Goal: Information Seeking & Learning: Learn about a topic

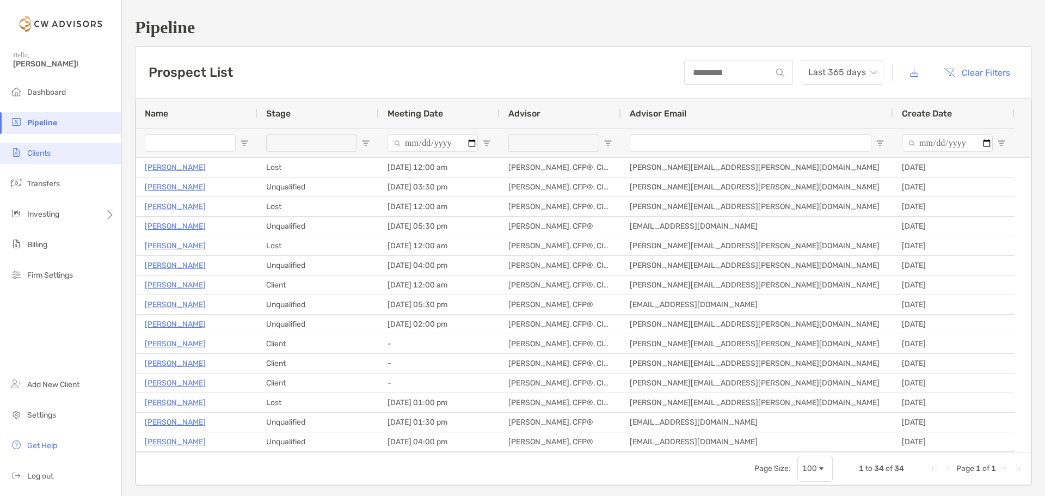
click at [59, 150] on li "Clients" at bounding box center [60, 154] width 121 height 22
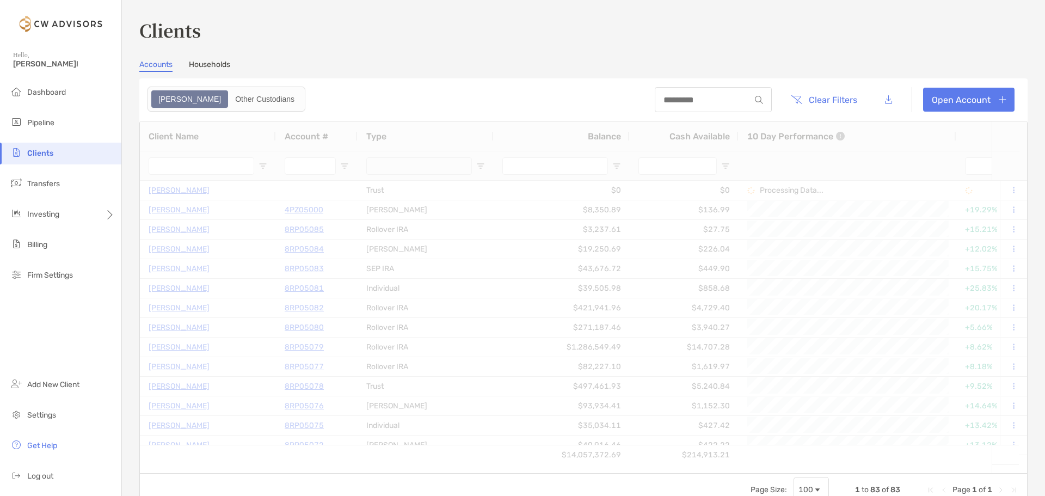
type input "**********"
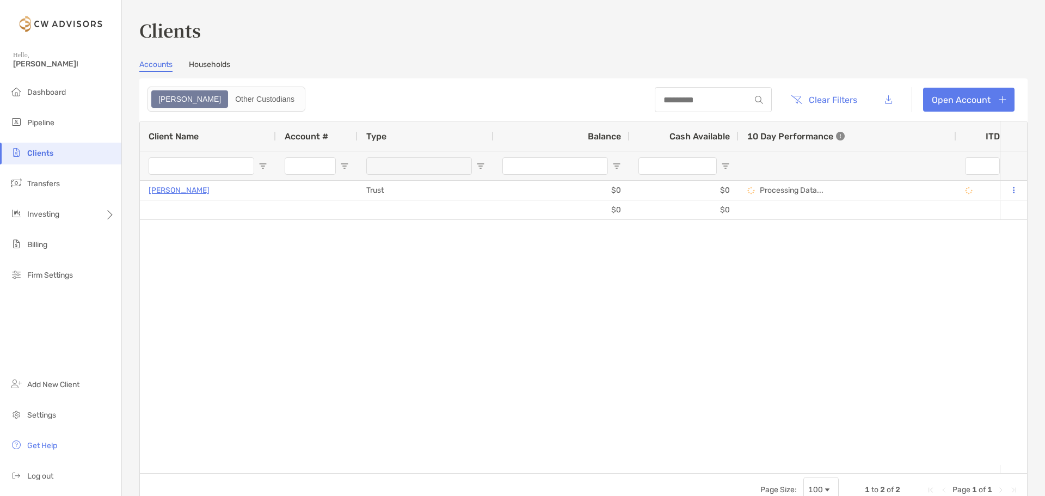
click at [212, 64] on link "Households" at bounding box center [209, 66] width 41 height 12
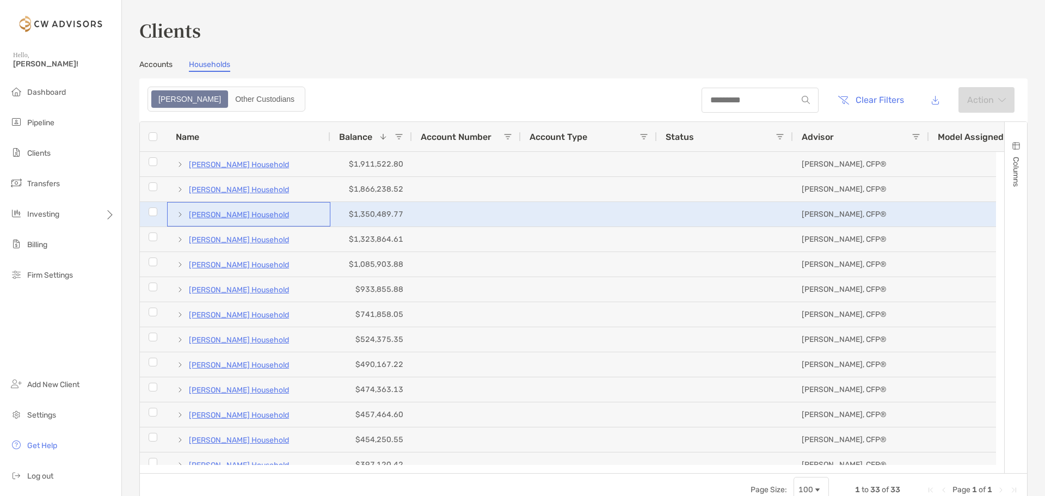
click at [218, 216] on p "[PERSON_NAME] Household" at bounding box center [239, 215] width 100 height 14
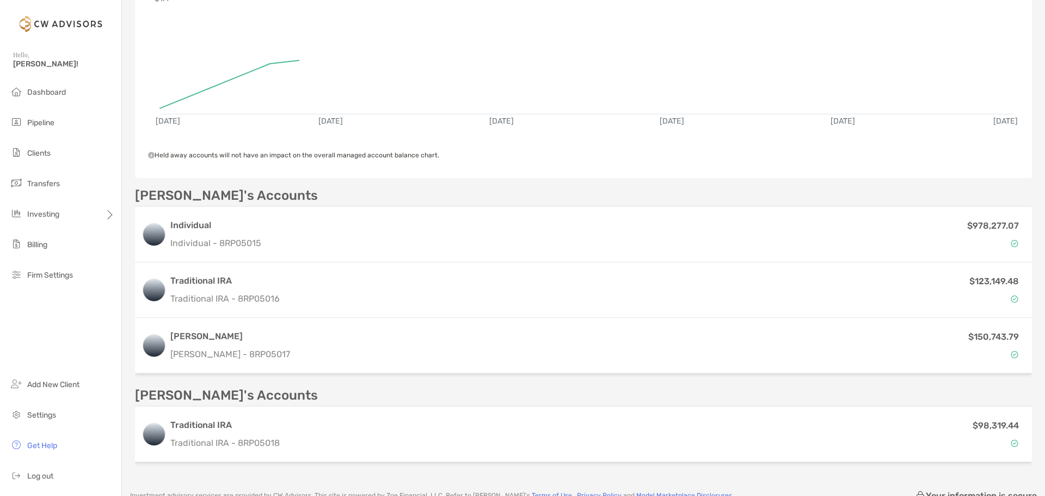
scroll to position [218, 0]
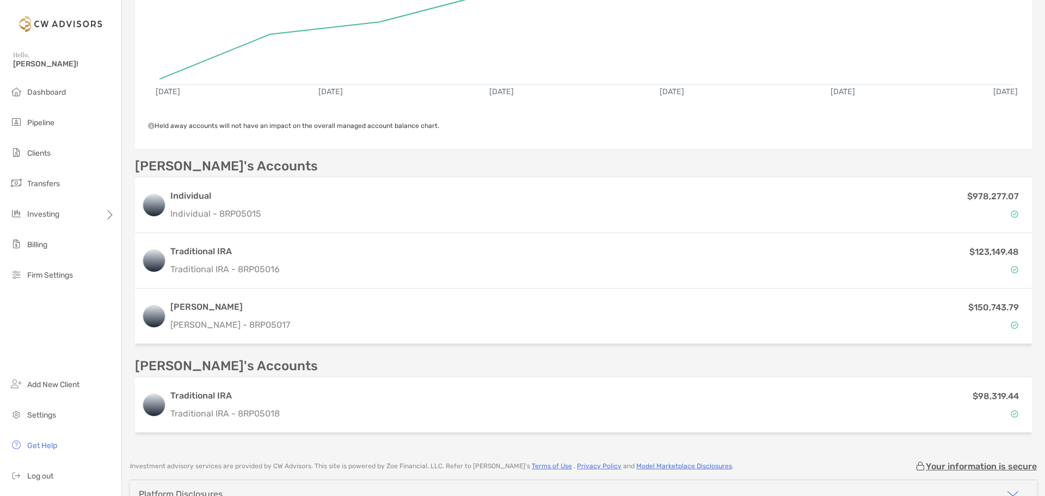
click at [267, 198] on div "$978,277.07" at bounding box center [646, 205] width 760 height 32
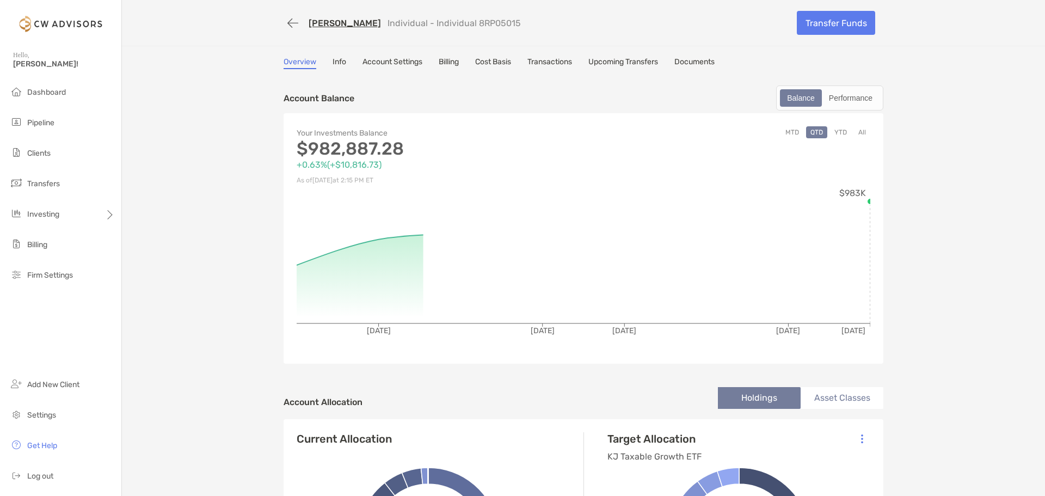
click at [489, 62] on link "Cost Basis" at bounding box center [493, 63] width 36 height 12
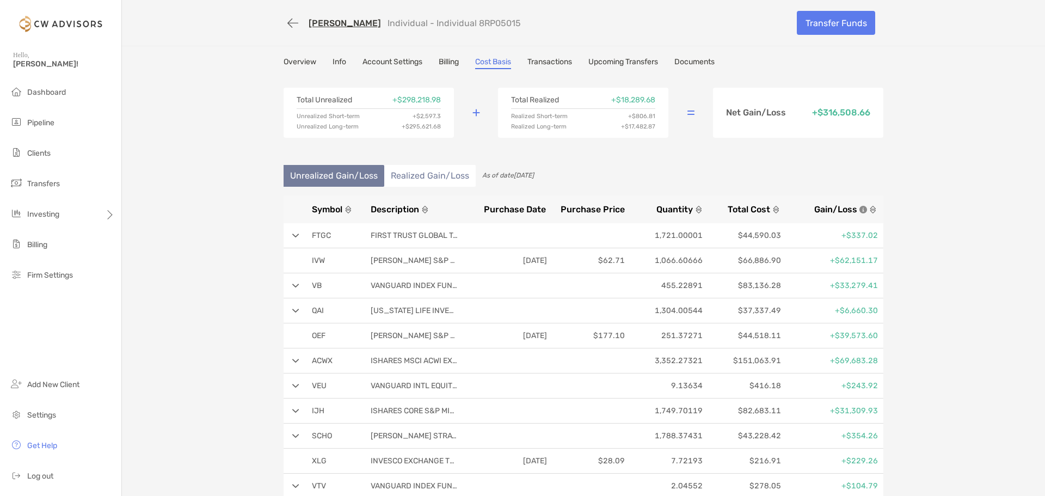
click at [398, 63] on link "Account Settings" at bounding box center [392, 63] width 60 height 12
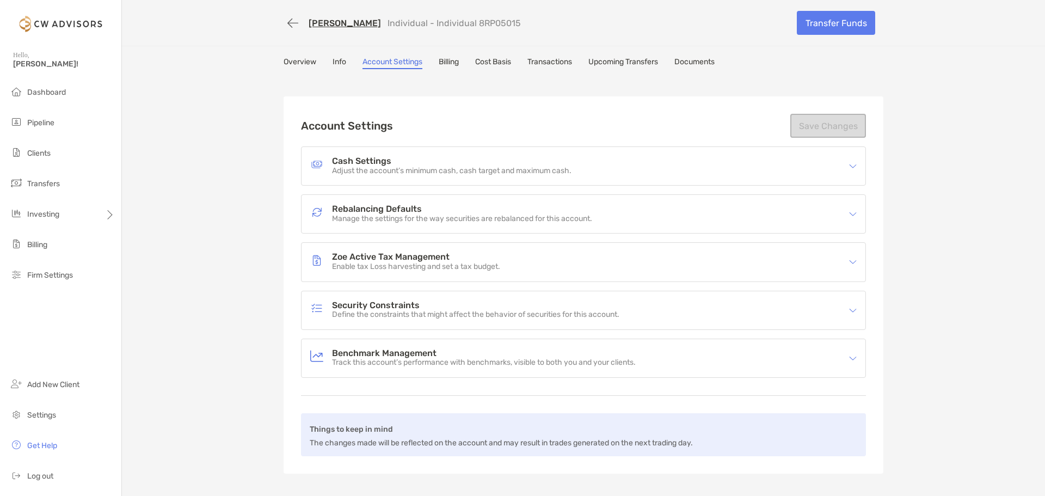
click at [345, 262] on p "Enable tax Loss harvesting and set a tax budget." at bounding box center [416, 266] width 168 height 9
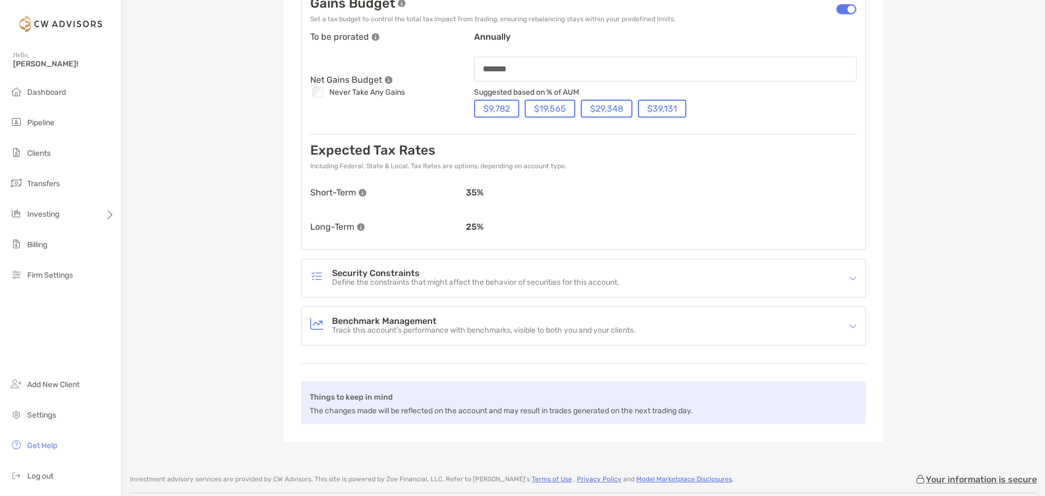
scroll to position [435, 0]
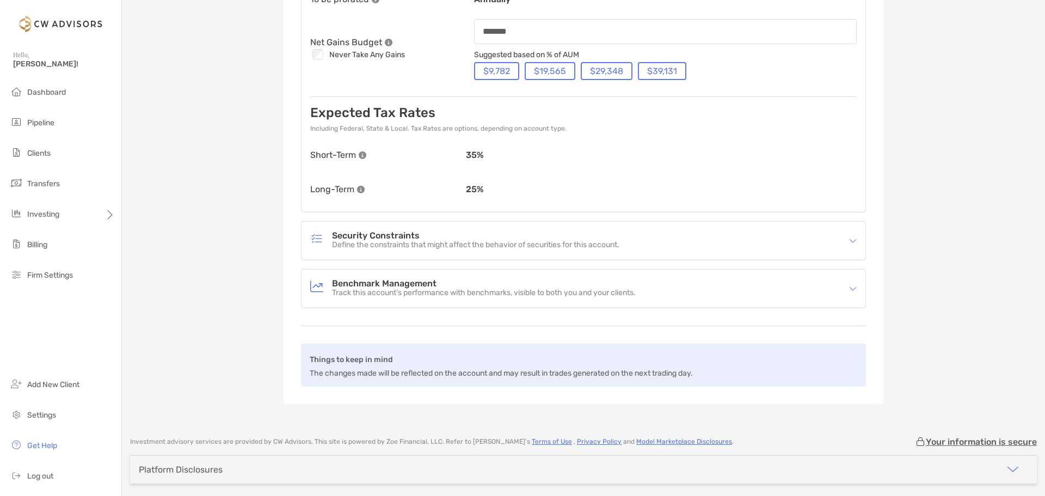
click at [479, 287] on h4 "Benchmark Management" at bounding box center [484, 283] width 304 height 9
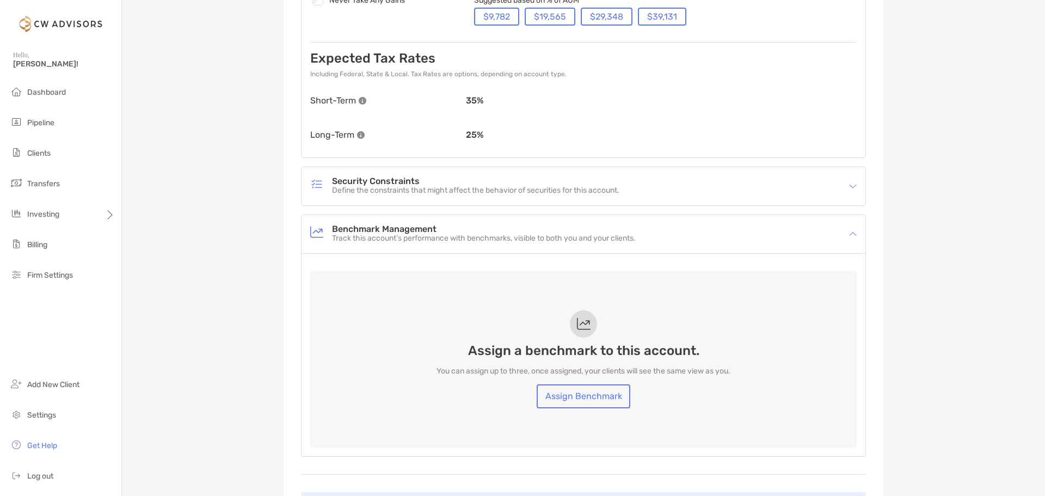
scroll to position [544, 0]
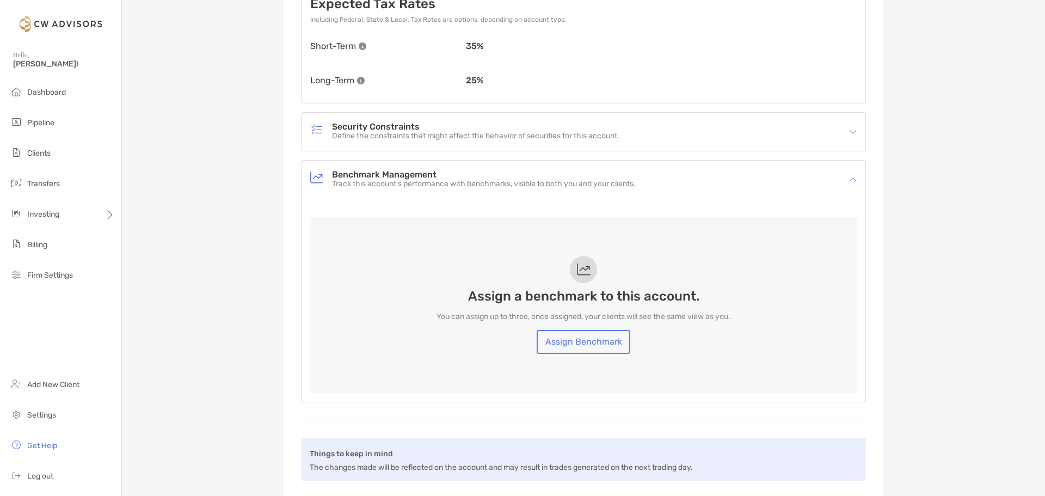
click at [412, 185] on p "Track this account’s performance with benchmarks, visible to both you and your …" at bounding box center [484, 184] width 304 height 9
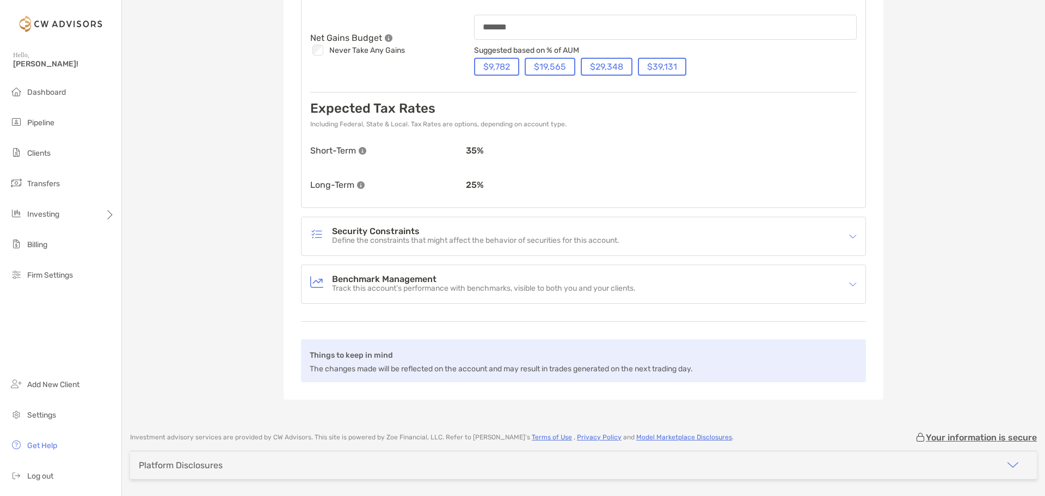
scroll to position [421, 0]
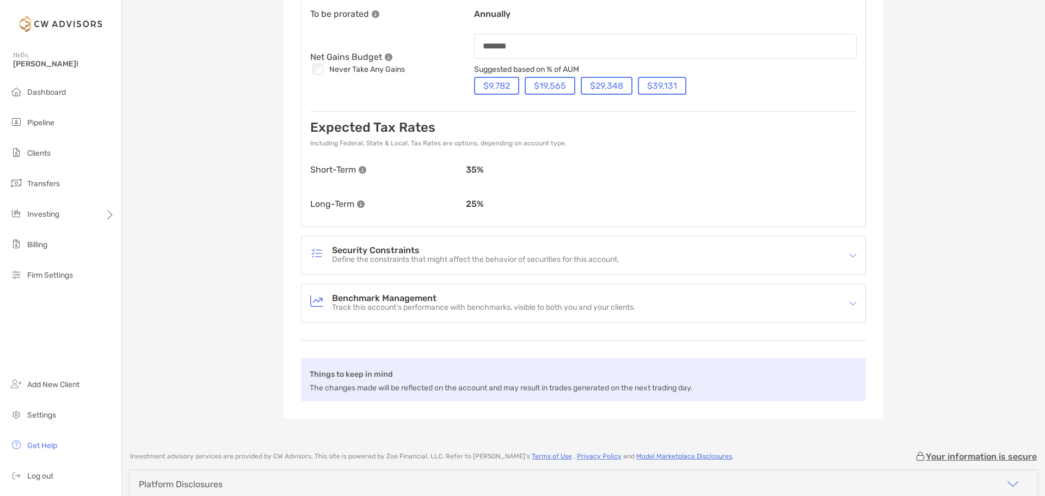
click at [441, 256] on p "Define the constraints that might affect the behavior of securities for this ac…" at bounding box center [475, 259] width 287 height 9
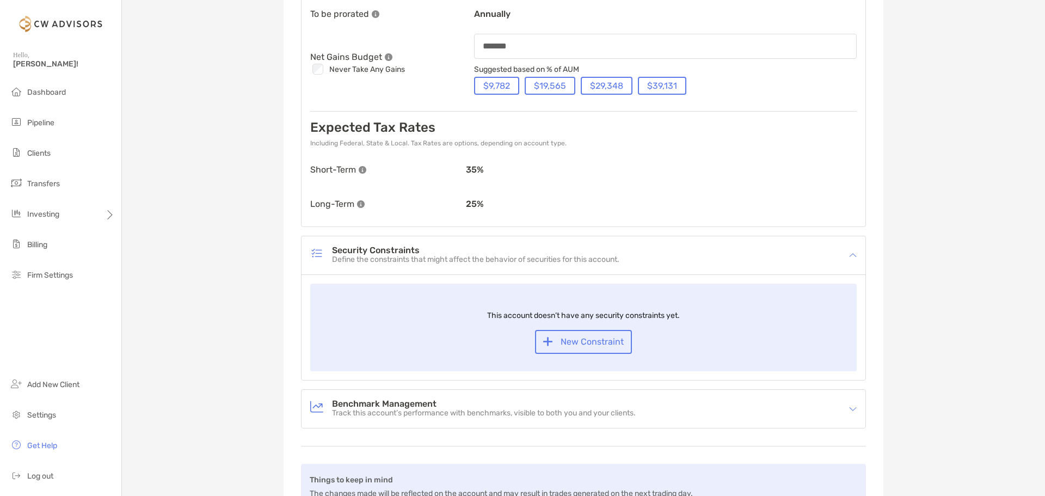
click at [441, 256] on p "Define the constraints that might affect the behavior of securities for this ac…" at bounding box center [475, 259] width 287 height 9
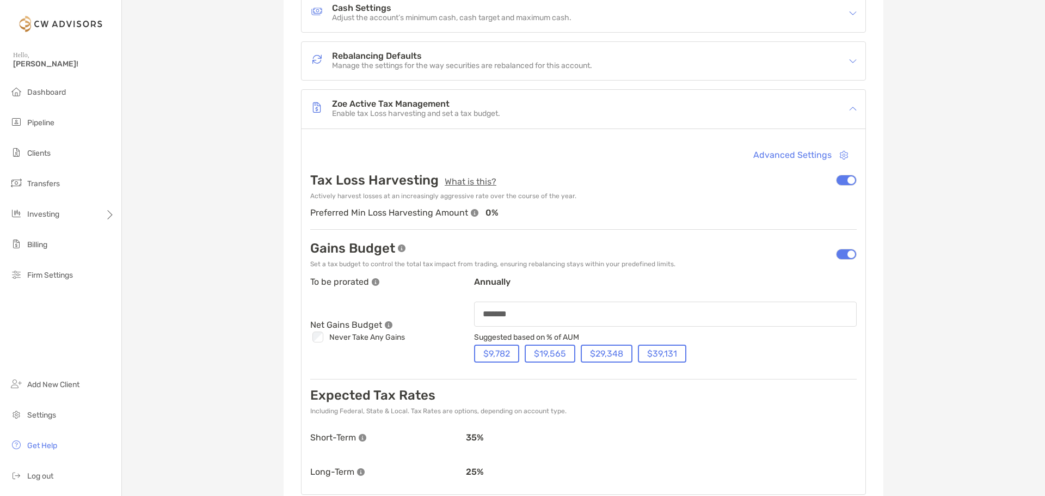
scroll to position [149, 0]
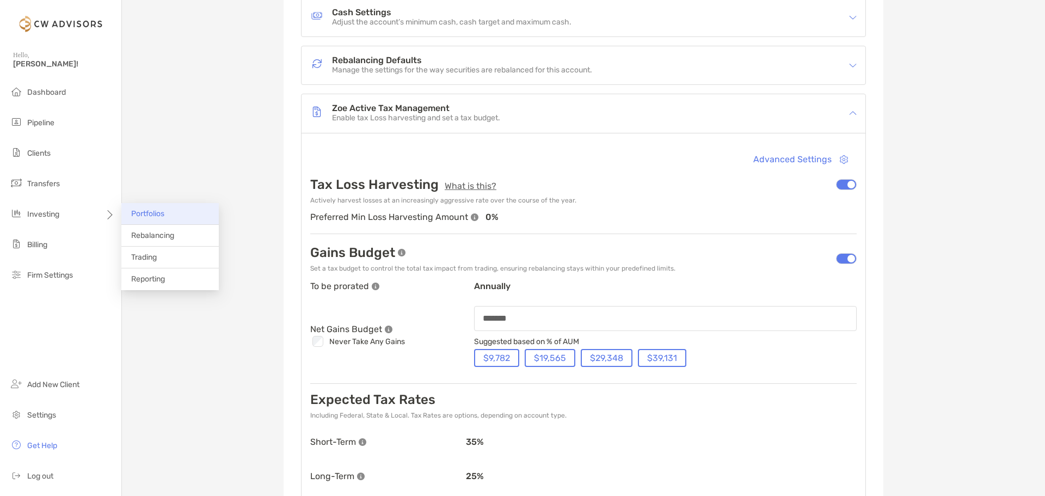
click at [185, 214] on li "Portfolios" at bounding box center [169, 214] width 97 height 22
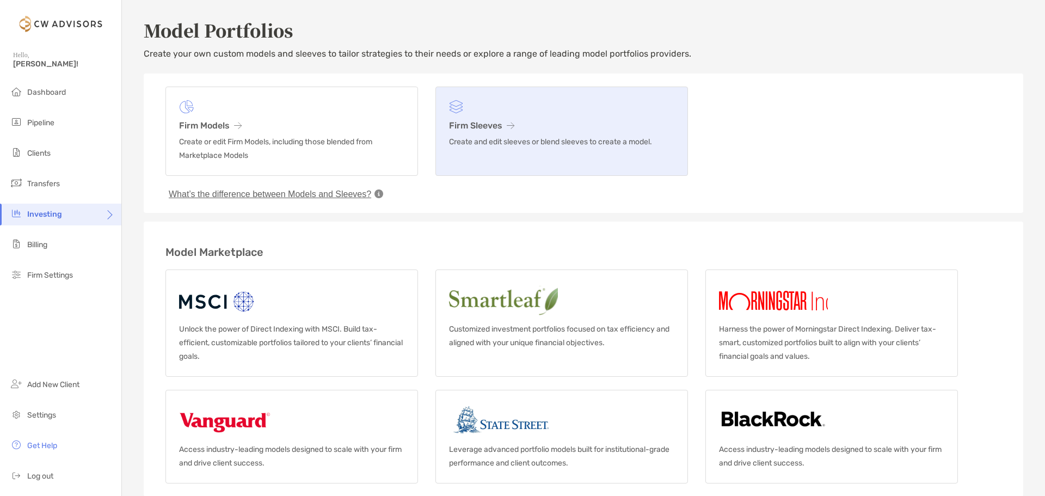
click at [484, 124] on h3 "Firm Sleeves" at bounding box center [561, 125] width 225 height 10
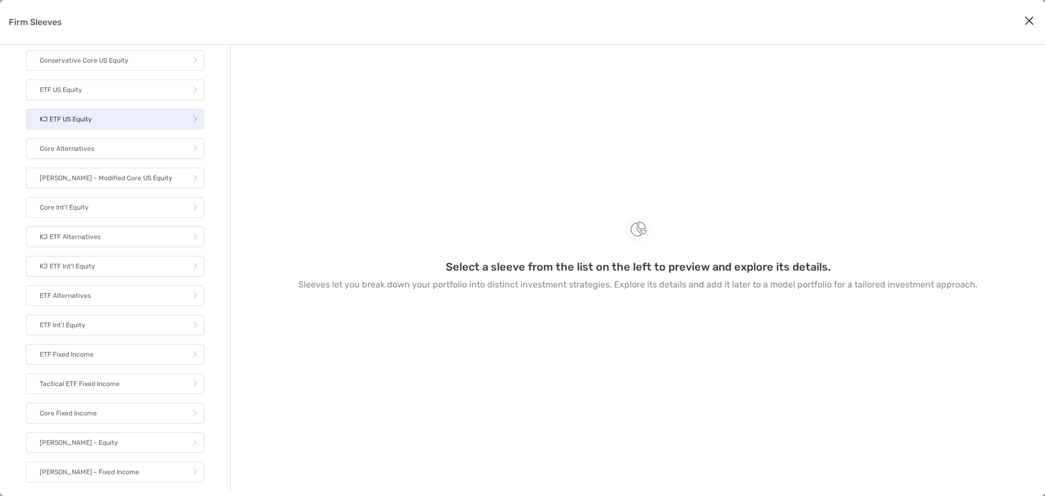
scroll to position [42, 0]
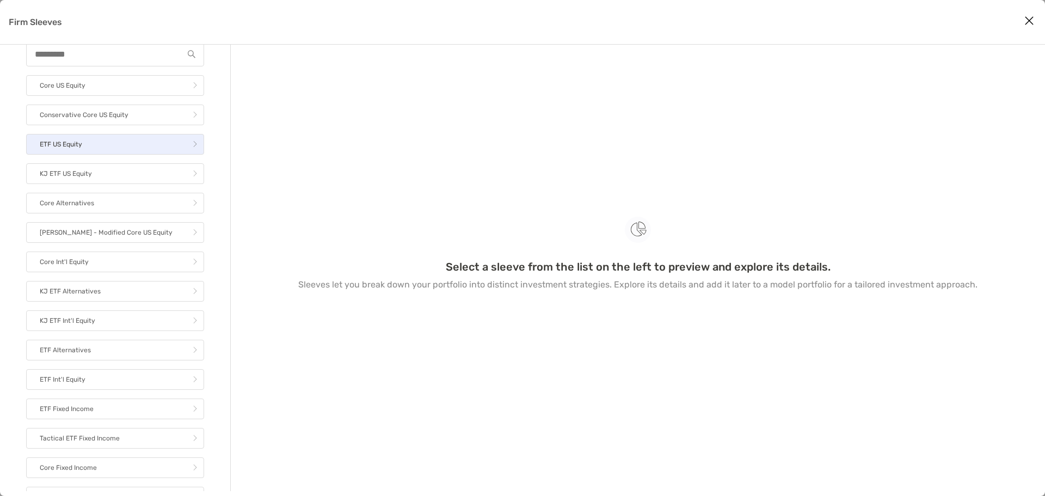
click at [104, 143] on link "ETF US Equity" at bounding box center [115, 144] width 178 height 21
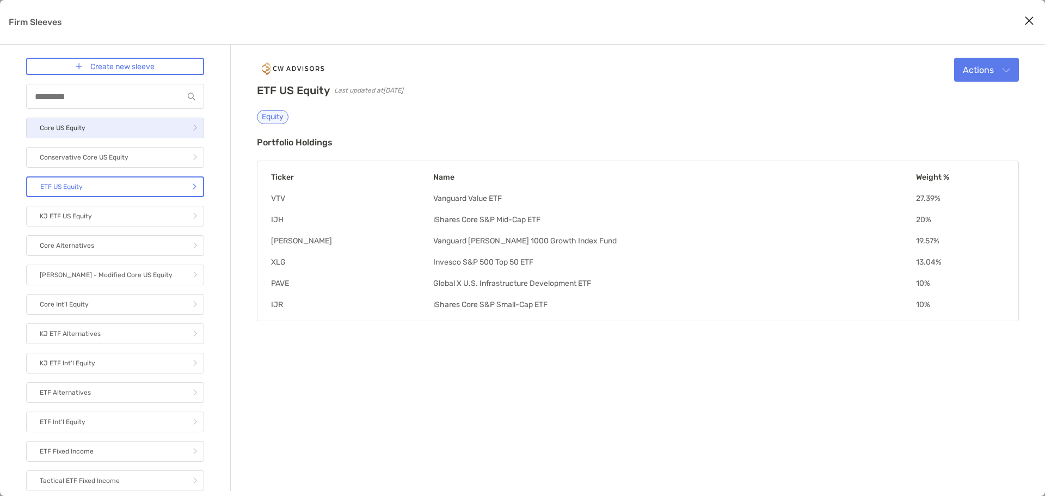
click at [101, 131] on link "Core US Equity" at bounding box center [115, 128] width 178 height 21
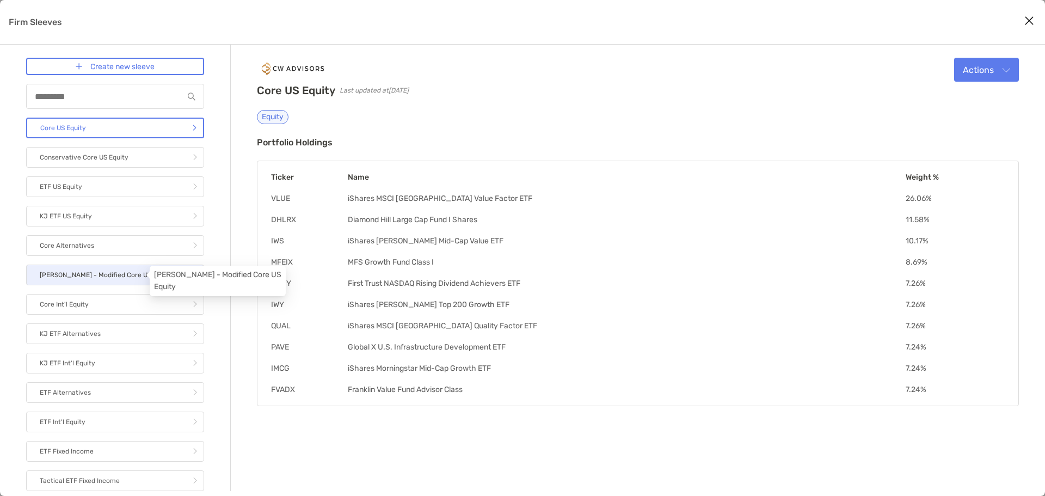
click at [120, 273] on p "[PERSON_NAME] - Modified Core US Equity" at bounding box center [106, 275] width 133 height 14
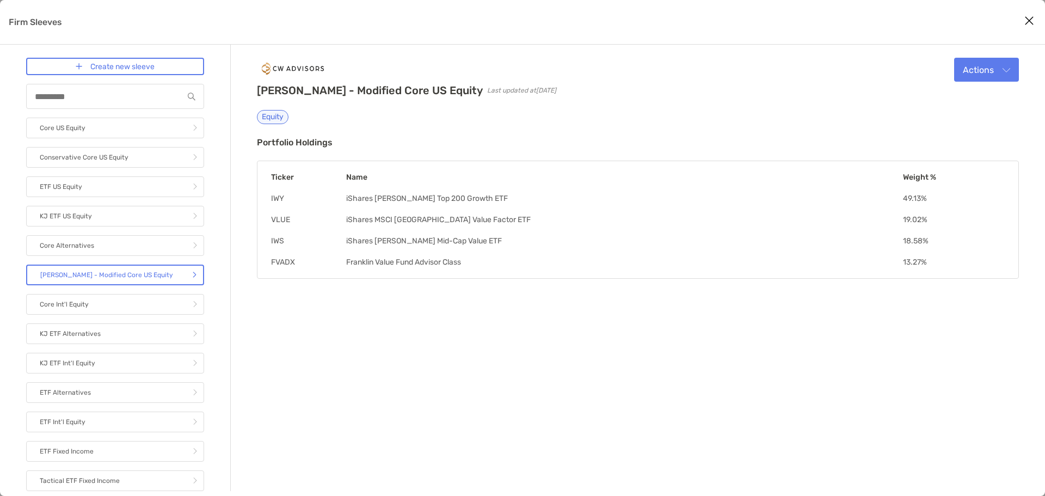
click at [431, 335] on div "[PERSON_NAME] - Modified Core US Equity Last updated at [DATE] Equity Actions E…" at bounding box center [638, 268] width 814 height 446
click at [1029, 19] on icon "Close modal" at bounding box center [1029, 20] width 10 height 13
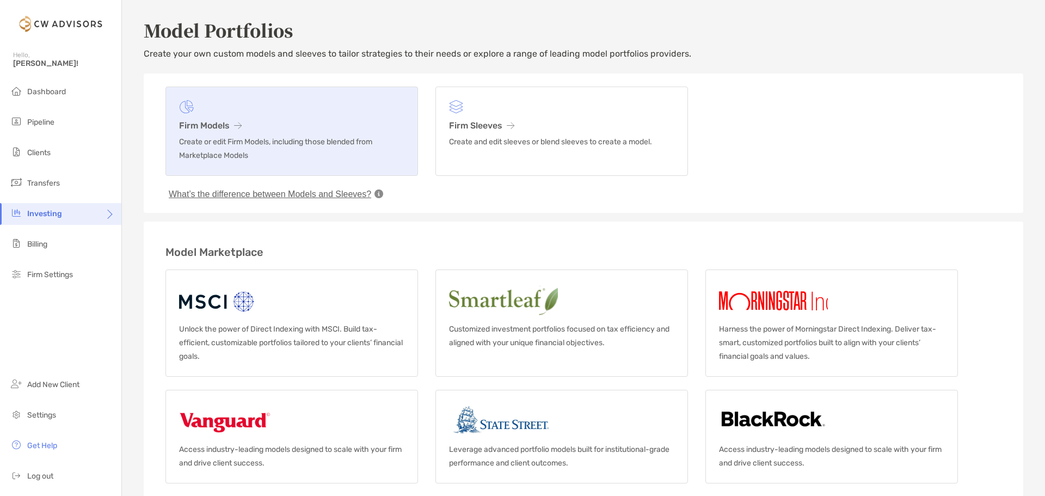
click at [226, 133] on link "Firm Models Create or edit Firm Models, including those blended from Marketplac…" at bounding box center [291, 131] width 252 height 89
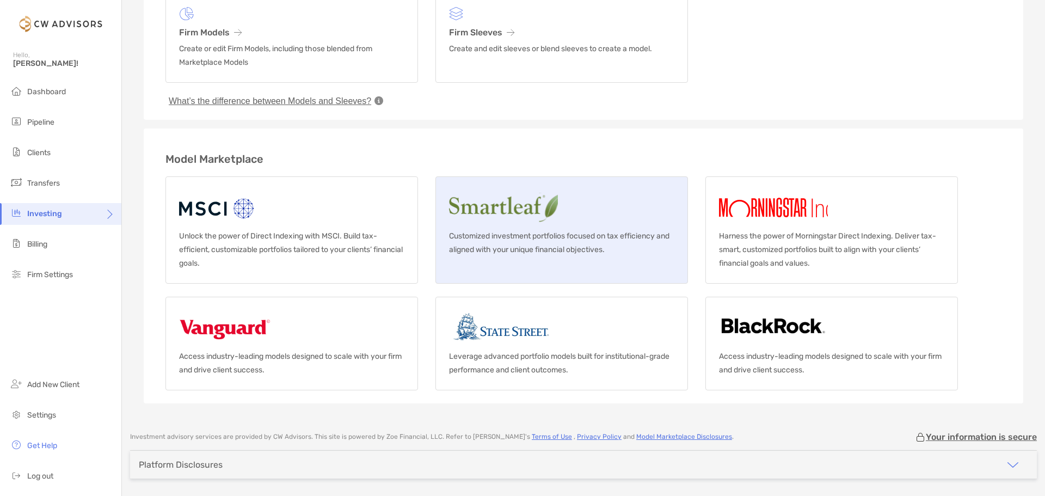
scroll to position [73, 0]
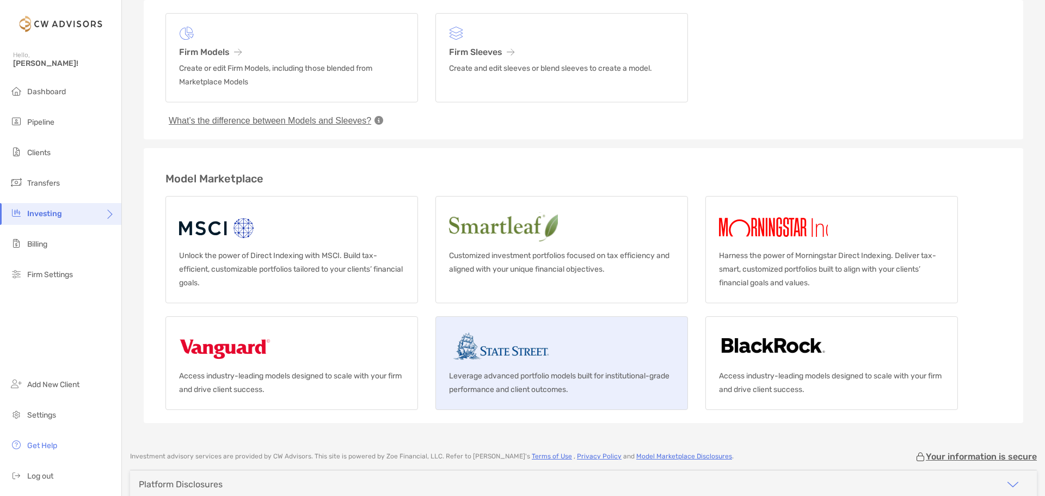
click at [532, 354] on img at bounding box center [501, 347] width 104 height 35
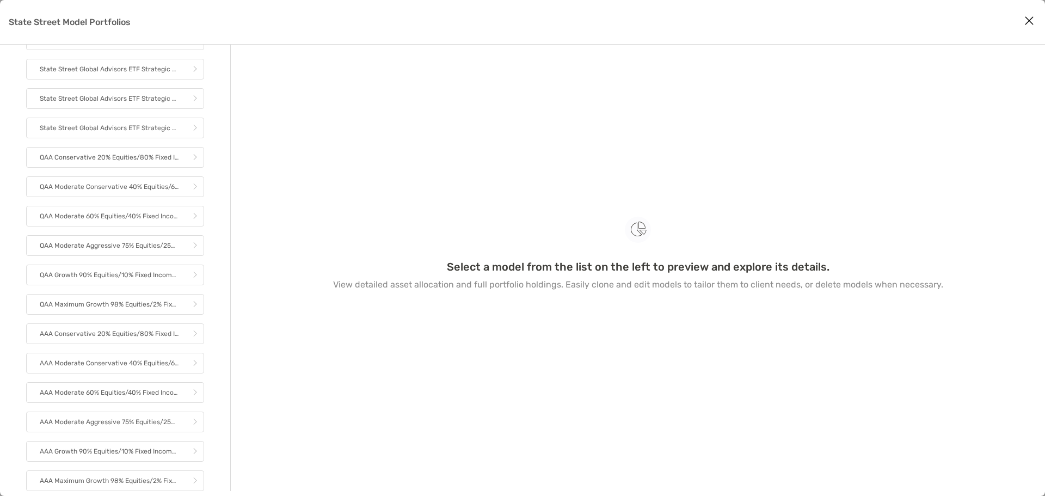
scroll to position [66, 0]
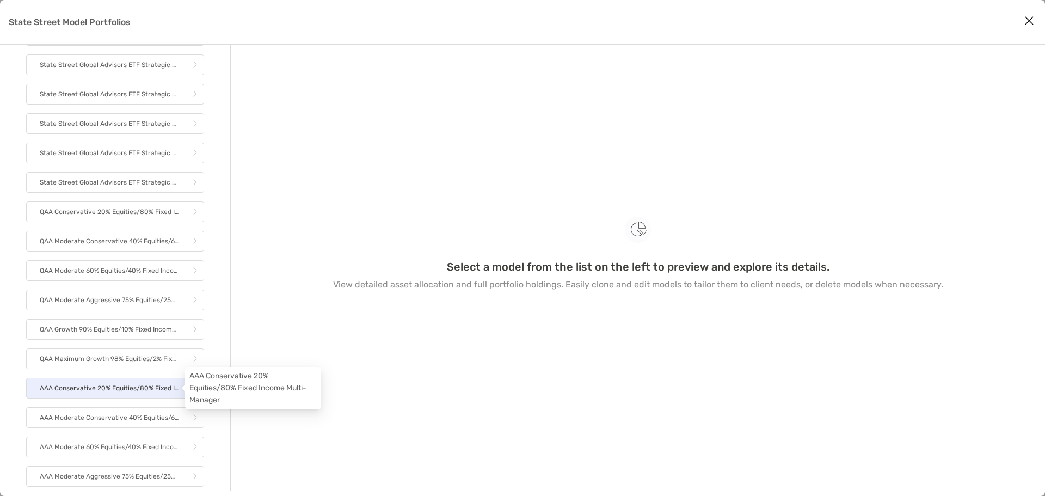
click at [102, 392] on p "AAA Conservative 20% Equities/80% Fixed Income Multi-Manager" at bounding box center [109, 388] width 139 height 14
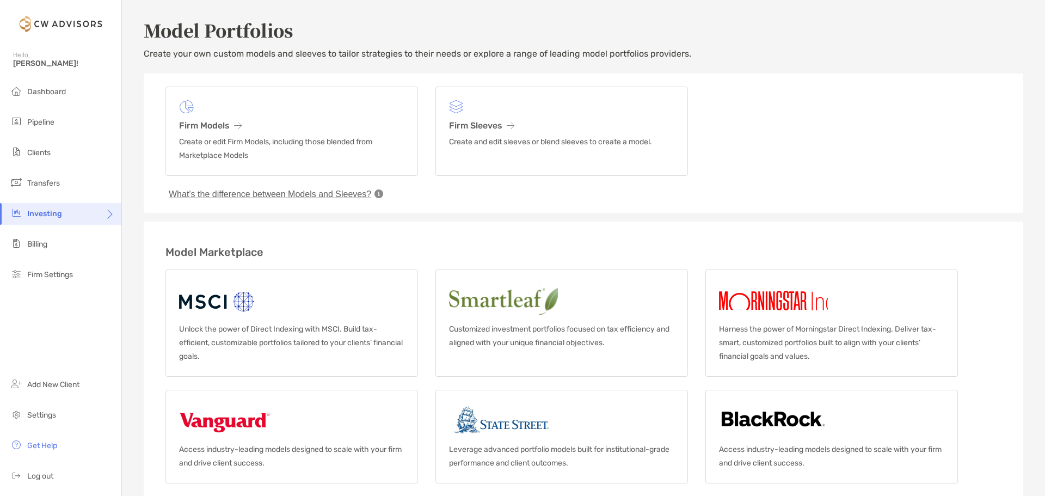
scroll to position [54, 0]
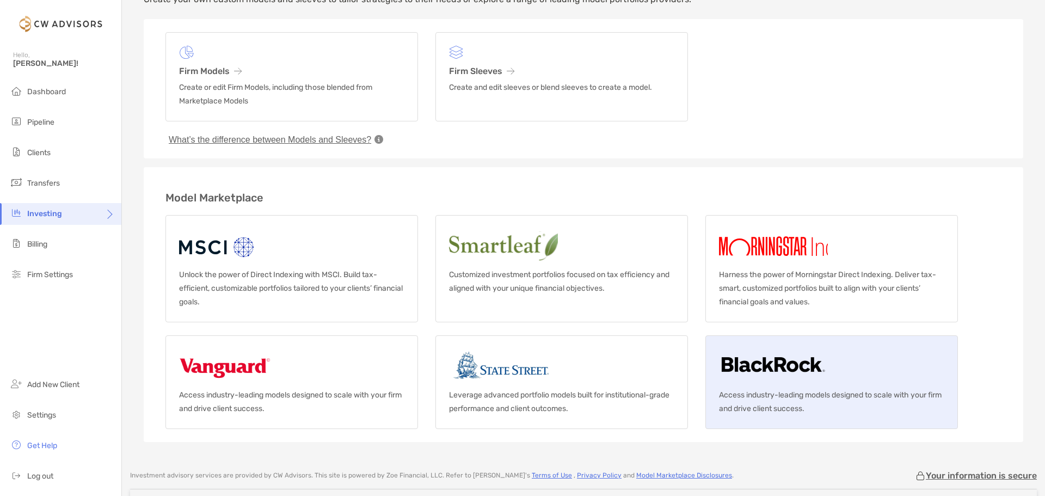
click at [756, 386] on link "Access industry-leading models designed to scale with your firm and drive clien…" at bounding box center [831, 382] width 252 height 94
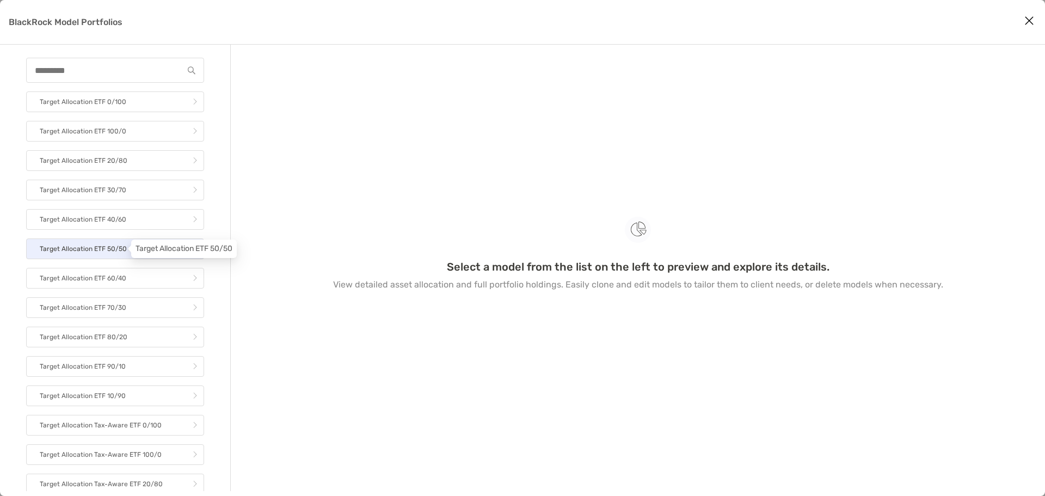
click at [92, 252] on p "Target Allocation ETF 50/50" at bounding box center [83, 249] width 87 height 14
